Goal: Transaction & Acquisition: Purchase product/service

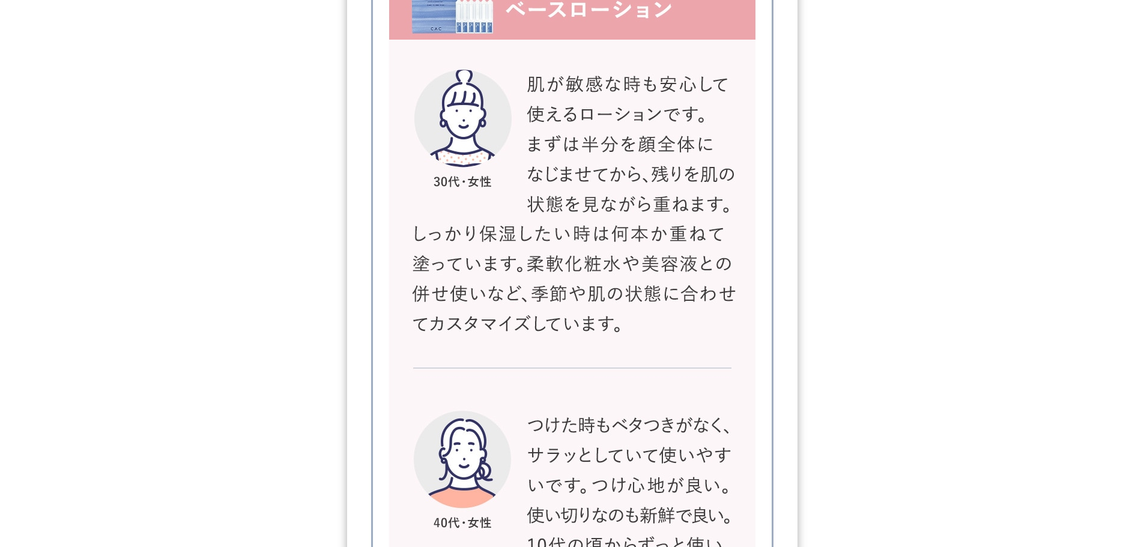
scroll to position [20346, 0]
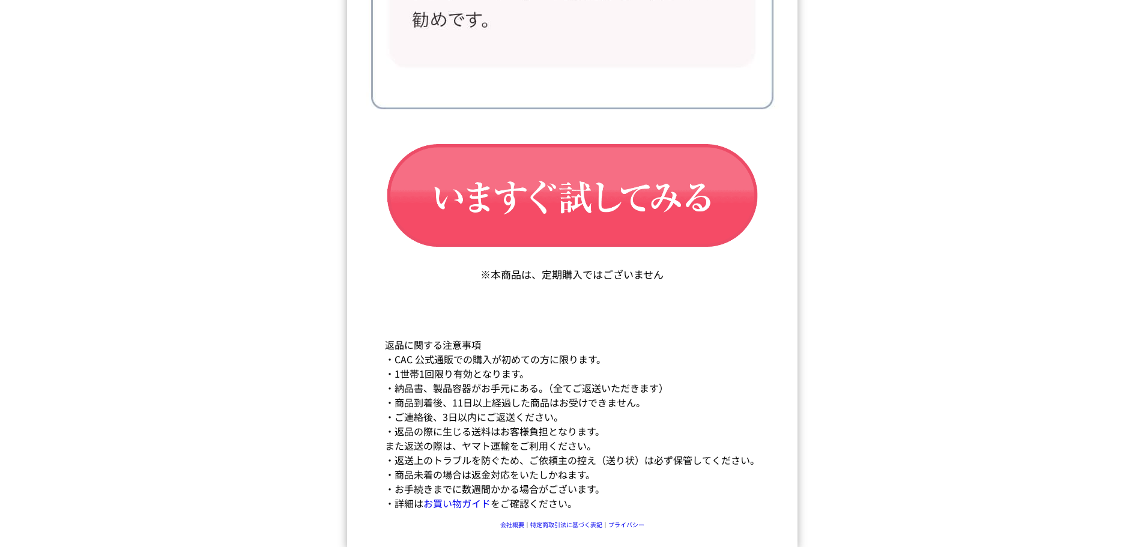
click at [566, 530] on img at bounding box center [572, 548] width 451 height 117
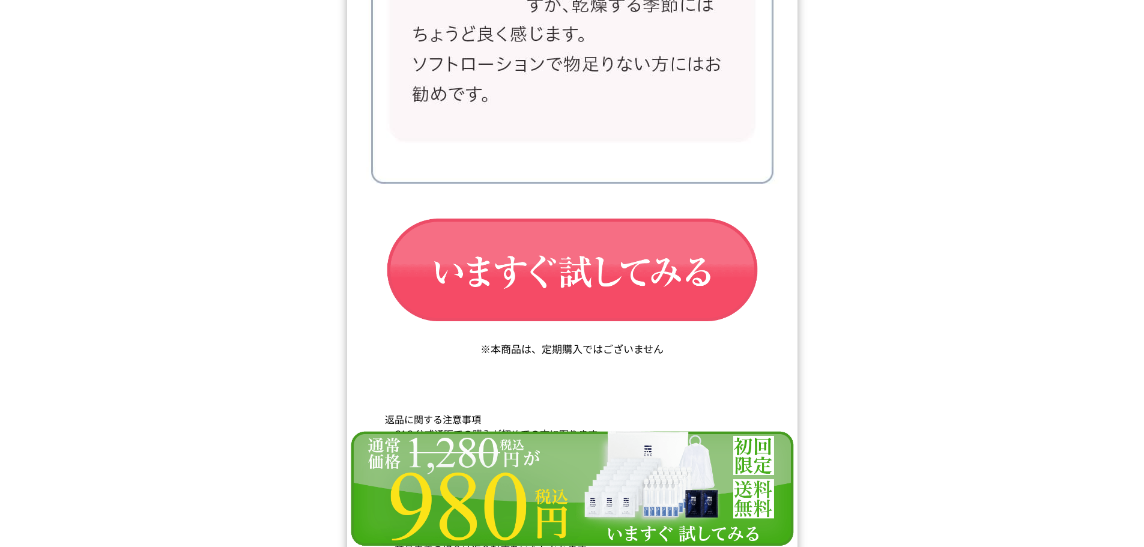
scroll to position [20346, 0]
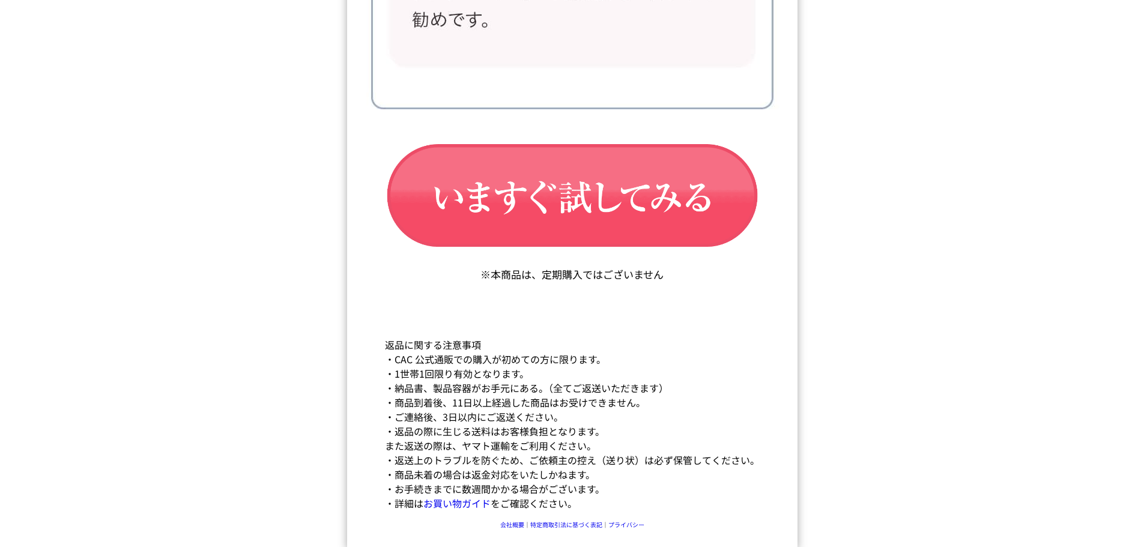
click at [512, 523] on img at bounding box center [572, 548] width 451 height 117
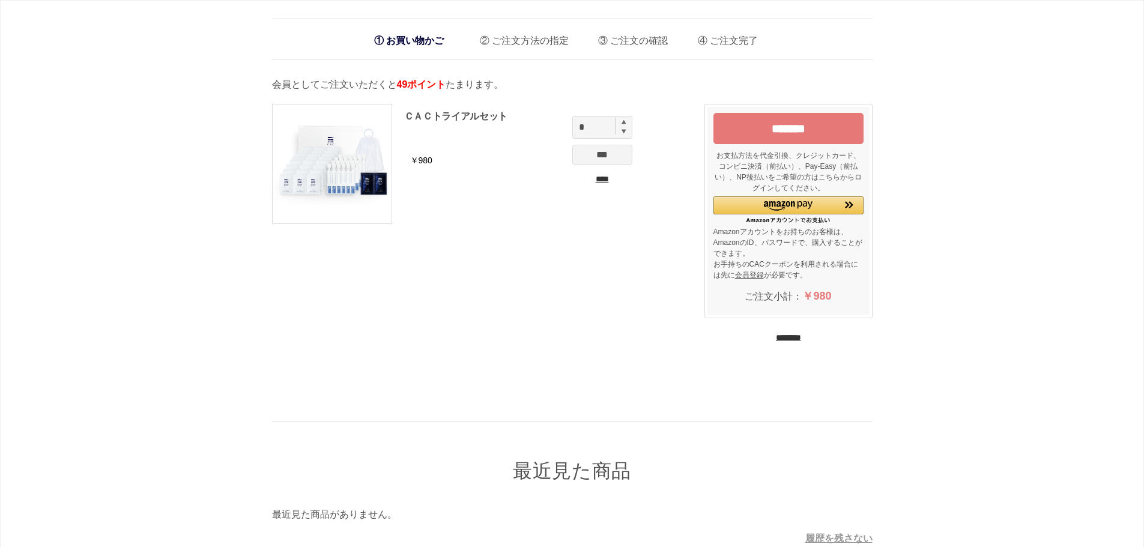
scroll to position [146, 0]
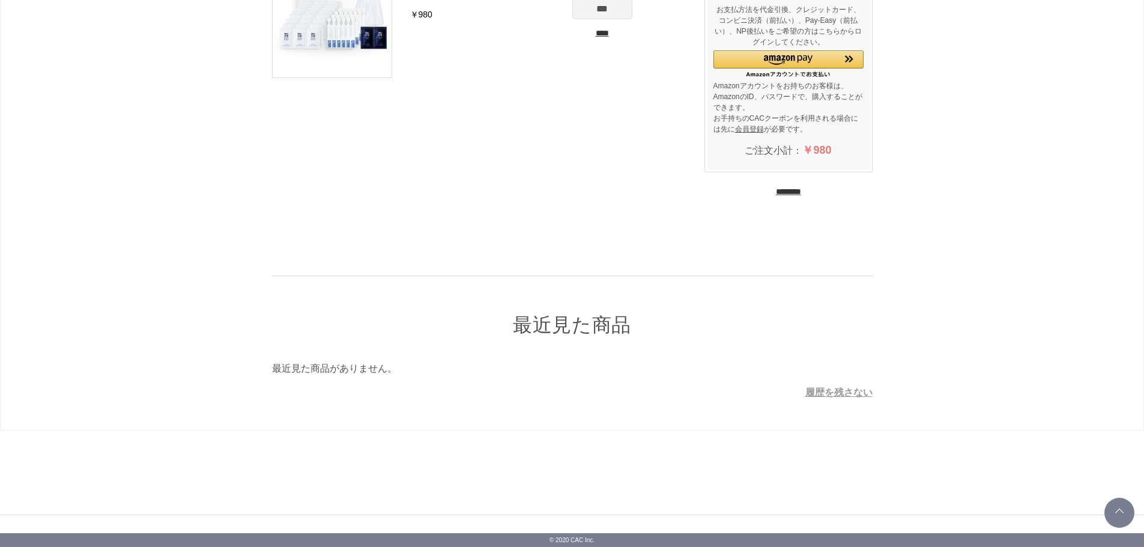
click at [580, 538] on p "© 2020 CAC Inc." at bounding box center [572, 540] width 1144 height 14
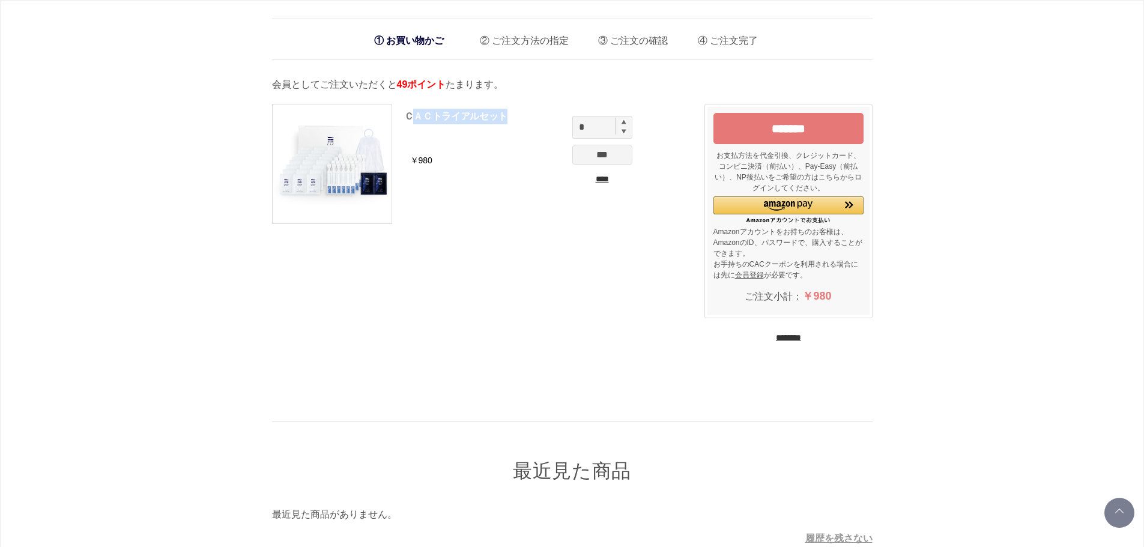
drag, startPoint x: 494, startPoint y: 112, endPoint x: 408, endPoint y: 117, distance: 86.6
click at [408, 117] on div "ＣＡＣトライアルセット" at bounding box center [485, 117] width 162 height 16
click at [135, 13] on div "お買い物かご ご注文方法の指定 ご注文の確認 ご注文完了 通信に時間がかかっています。しばらく経ってもAmazonに移動しない場合は、申し訳ございませんが他の…" at bounding box center [572, 288] width 1144 height 577
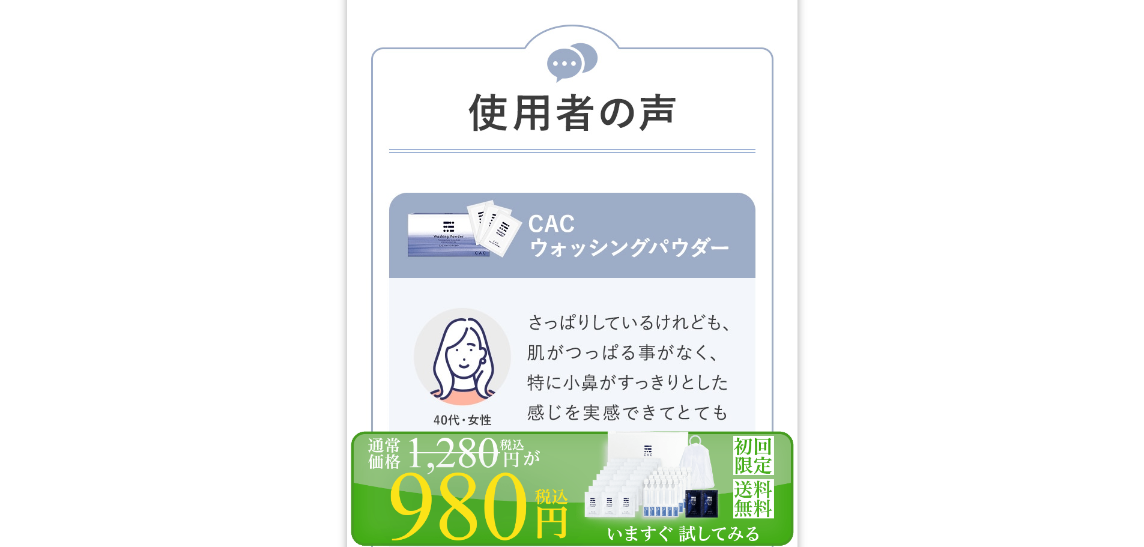
scroll to position [17133, 0]
